Goal: Information Seeking & Learning: Learn about a topic

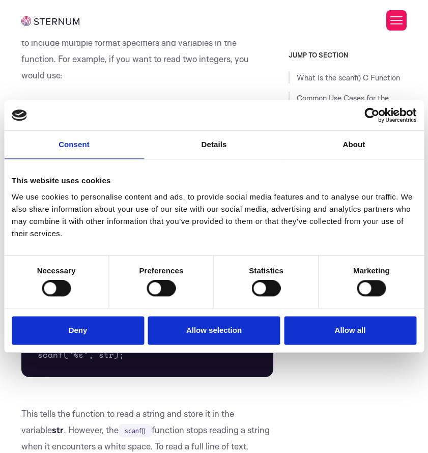
click at [322, 334] on button "Allow all" at bounding box center [350, 330] width 132 height 29
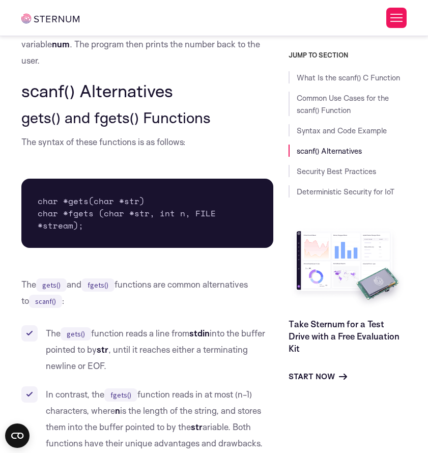
scroll to position [2117, 0]
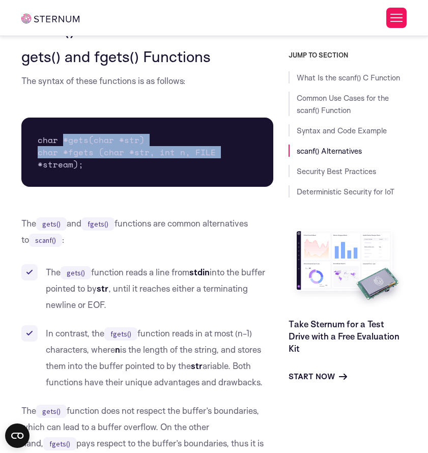
drag, startPoint x: 64, startPoint y: 136, endPoint x: 223, endPoint y: 154, distance: 160.2
click at [223, 154] on pre "char *gets(char *str) char *fgets (char *str, int n, FILE *stream);" at bounding box center [147, 152] width 252 height 69
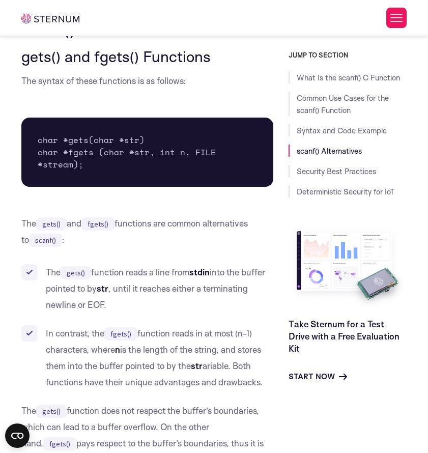
click at [150, 168] on pre "char *gets(char *str) char *fgets (char *str, int n, FILE *stream);" at bounding box center [147, 152] width 252 height 69
drag, startPoint x: 62, startPoint y: 141, endPoint x: 166, endPoint y: 141, distance: 104.3
click at [166, 141] on pre "char *gets(char *str) char *fgets (char *str, int n, FILE *stream);" at bounding box center [147, 152] width 252 height 69
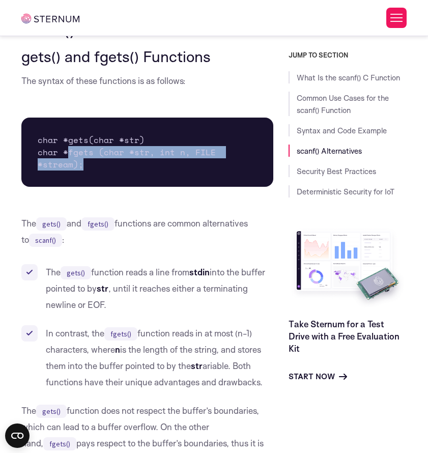
drag, startPoint x: 67, startPoint y: 152, endPoint x: 120, endPoint y: 167, distance: 55.1
click at [120, 167] on pre "char *gets(char *str) char *fgets (char *str, int n, FILE *stream);" at bounding box center [147, 152] width 252 height 69
click at [130, 164] on pre "char *gets(char *str) char *fgets (char *str, int n, FILE *stream);" at bounding box center [147, 152] width 252 height 69
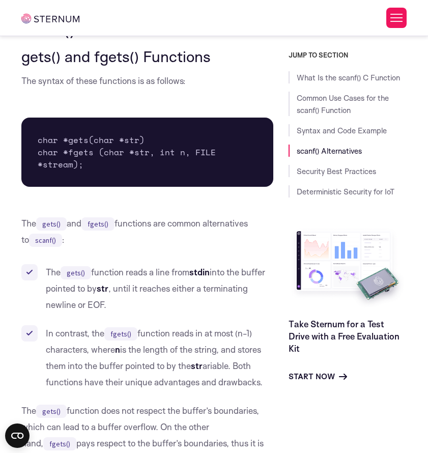
click at [214, 164] on pre "char *gets(char *str) char *fgets (char *str, int n, FILE *stream);" at bounding box center [147, 152] width 252 height 69
click at [202, 156] on pre "char *gets(char *str) char *fgets (char *str, int n, FILE *stream);" at bounding box center [147, 152] width 252 height 69
click at [163, 155] on pre "char *gets(char *str) char *fgets (char *str, int n, FILE *stream);" at bounding box center [147, 152] width 252 height 69
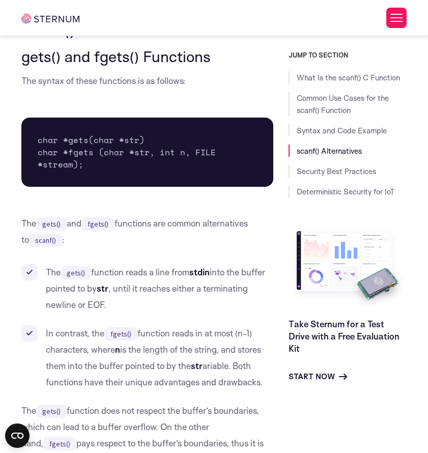
click at [136, 155] on pre "char *gets(char *str) char *fgets (char *str, int n, FILE *stream);" at bounding box center [147, 152] width 252 height 69
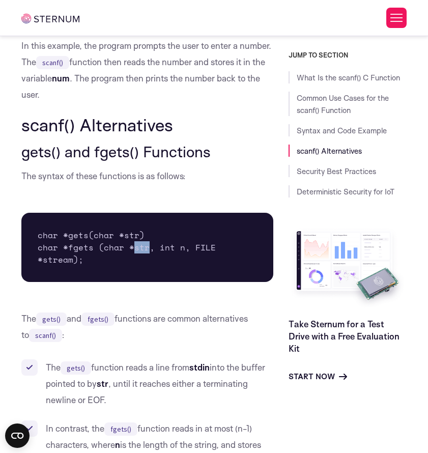
scroll to position [1995, 0]
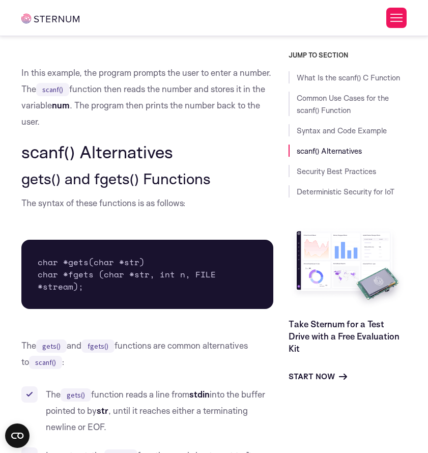
click at [127, 117] on p "In this example, the program prompts the user to enter a number. The scanf() fu…" at bounding box center [147, 97] width 252 height 65
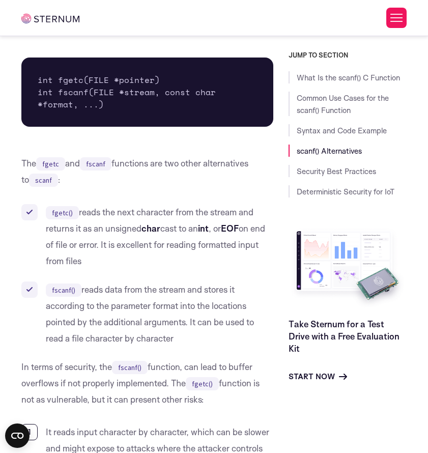
scroll to position [2788, 0]
